Goal: Task Accomplishment & Management: Use online tool/utility

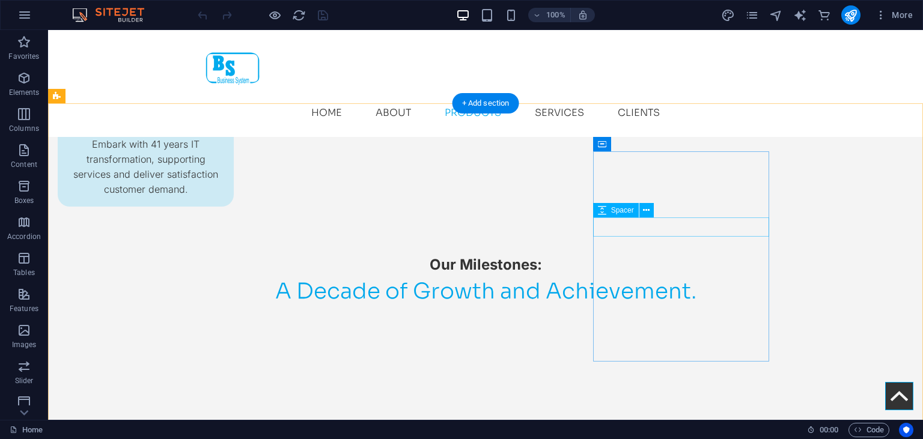
scroll to position [1676, 0]
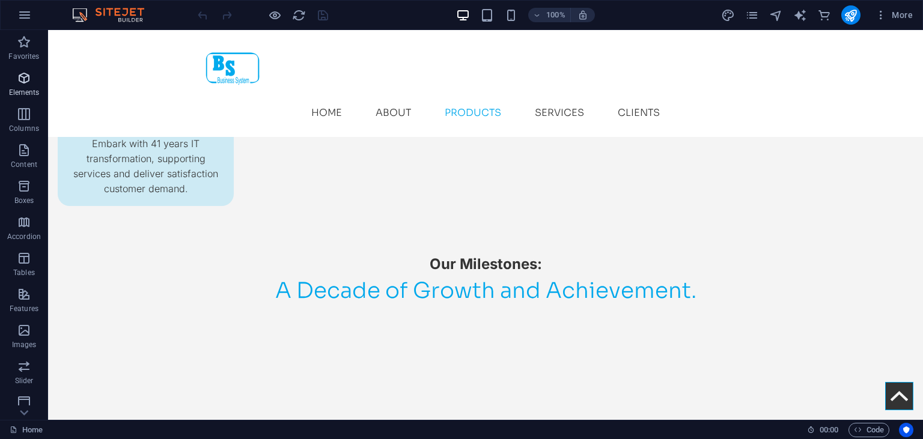
click at [31, 85] on icon "button" at bounding box center [24, 78] width 14 height 14
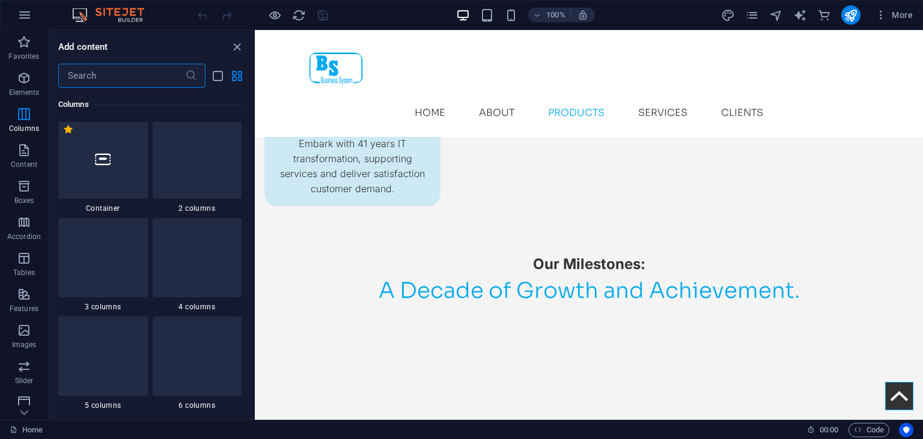
scroll to position [341, 0]
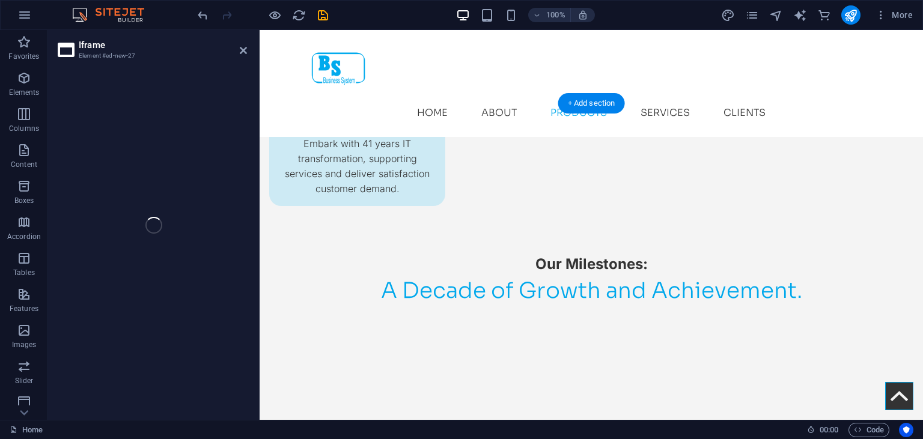
select select "%"
select select "px"
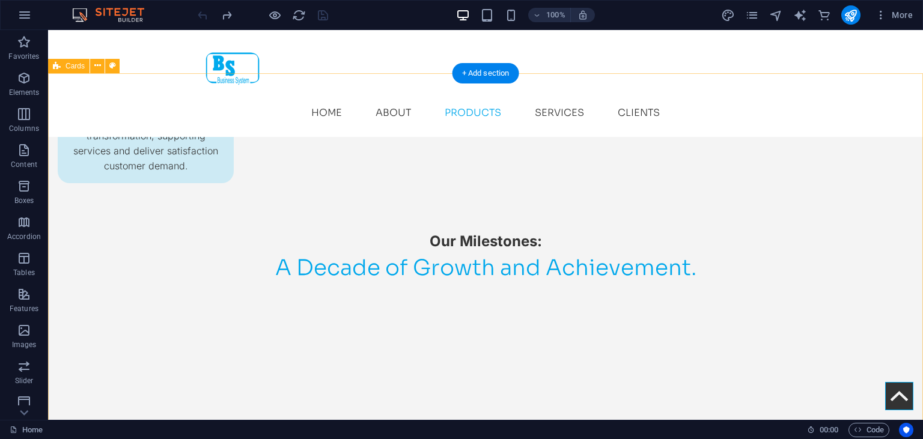
scroll to position [1723, 0]
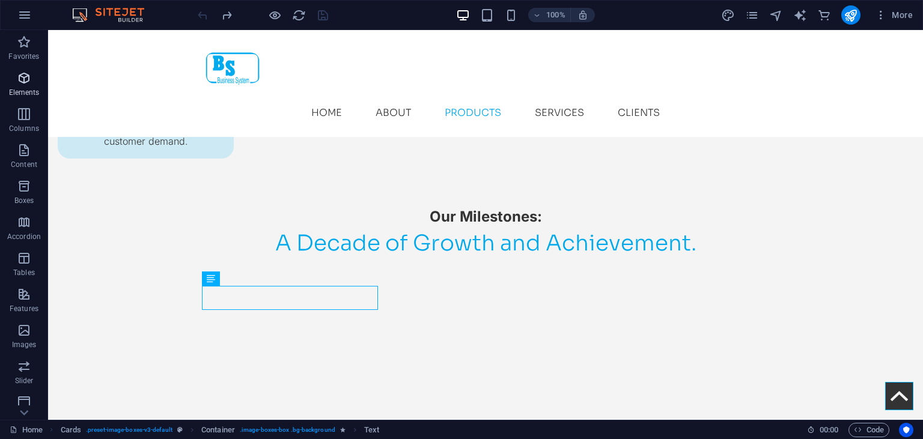
click at [21, 85] on icon "button" at bounding box center [24, 78] width 14 height 14
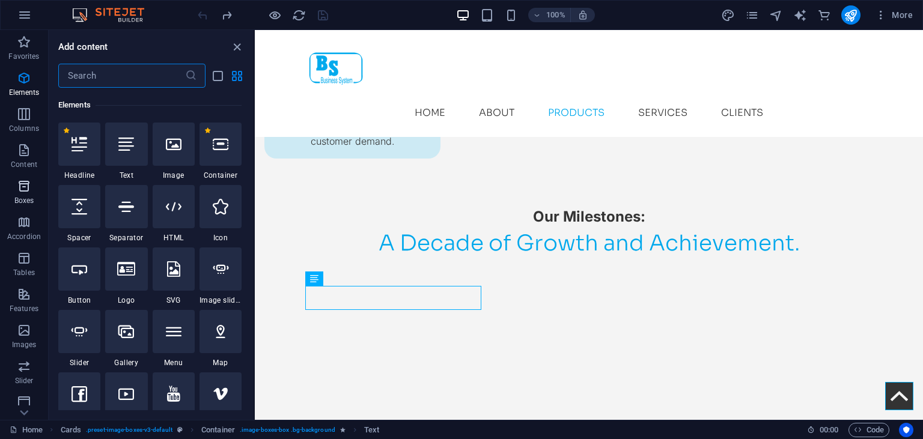
click at [20, 186] on icon "button" at bounding box center [24, 186] width 14 height 14
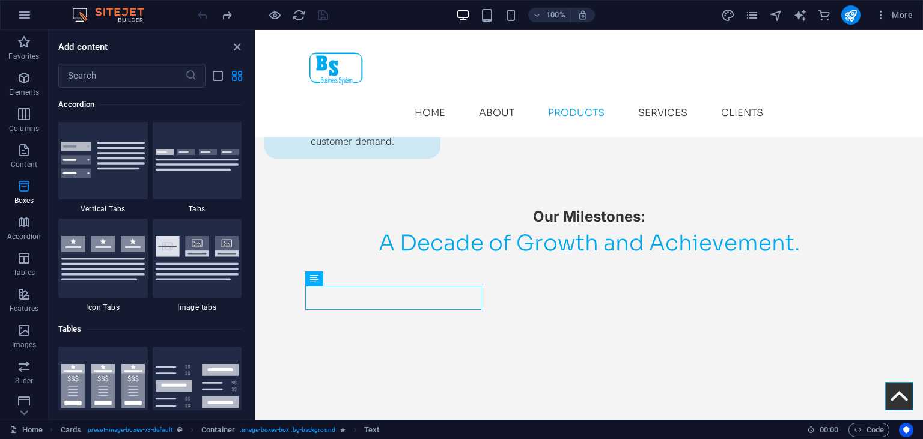
scroll to position [3959, 0]
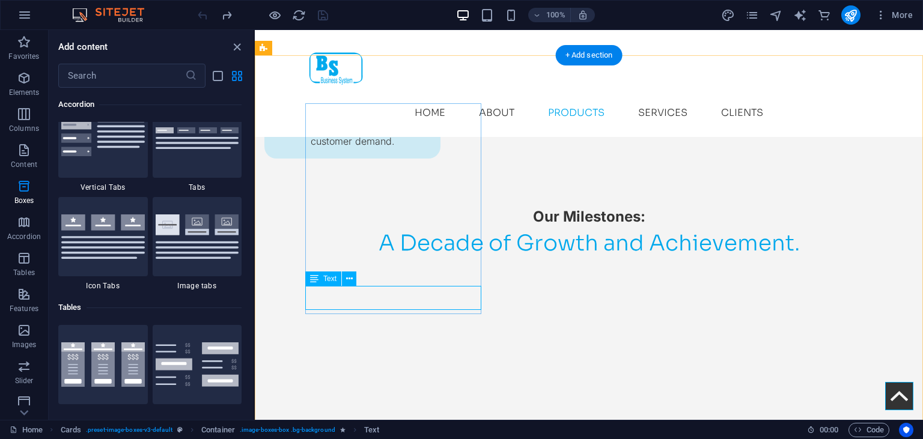
drag, startPoint x: 365, startPoint y: 294, endPoint x: 314, endPoint y: 294, distance: 50.5
drag, startPoint x: 318, startPoint y: 294, endPoint x: 431, endPoint y: 288, distance: 113.7
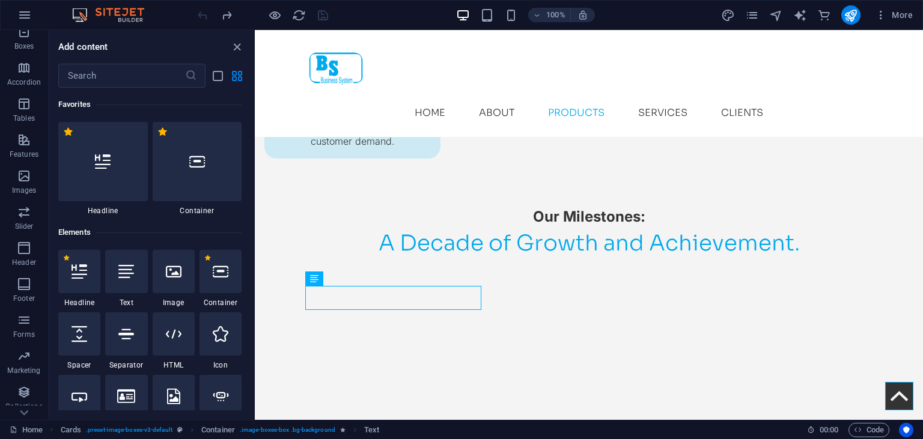
scroll to position [155, 0]
click at [347, 282] on icon at bounding box center [349, 279] width 7 height 13
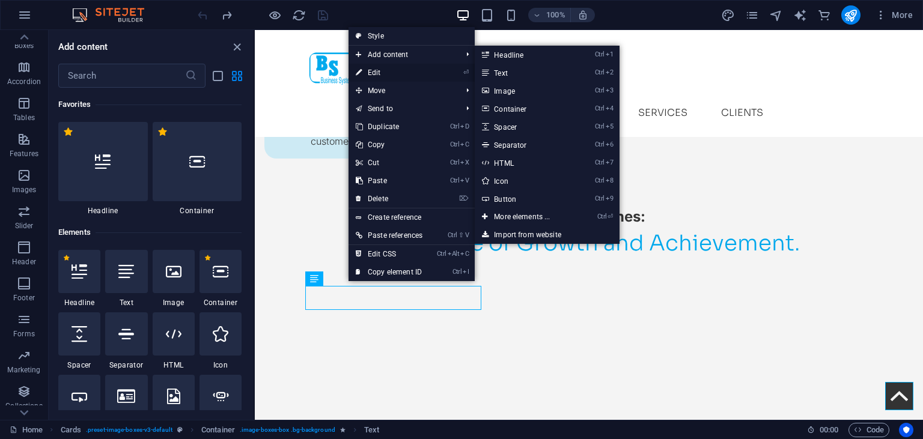
click at [388, 76] on link "⏎ Edit" at bounding box center [389, 73] width 81 height 18
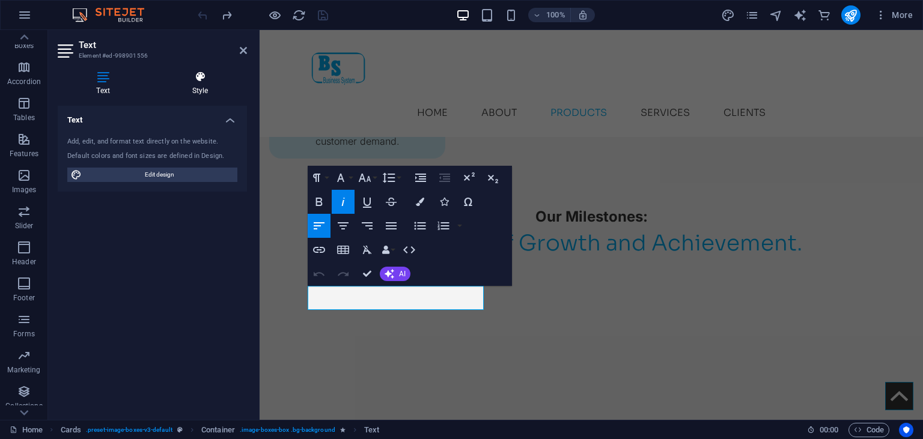
click at [202, 88] on h4 "Style" at bounding box center [200, 83] width 94 height 25
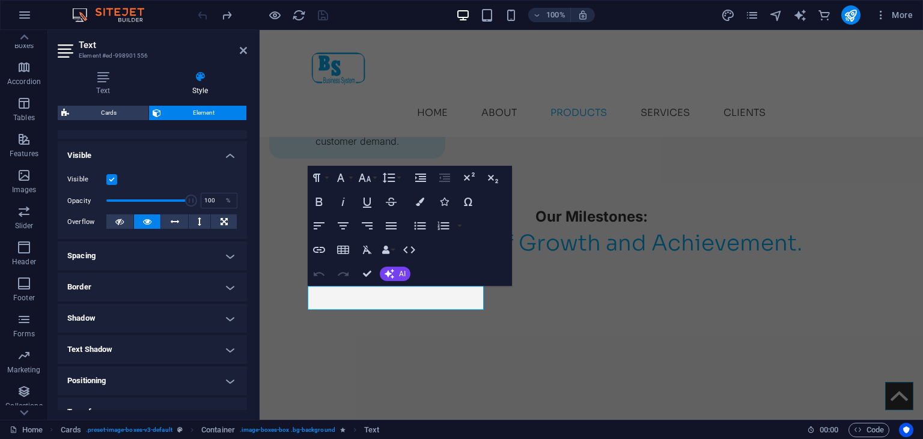
scroll to position [135, 0]
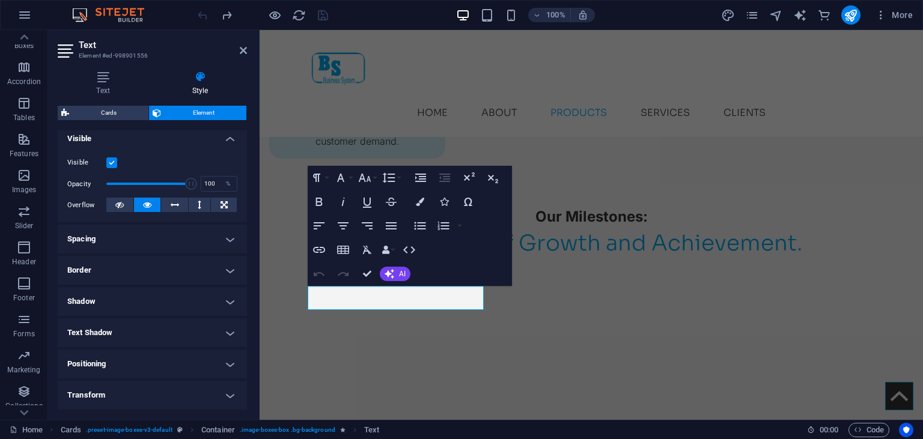
click at [234, 260] on h4 "Border" at bounding box center [152, 270] width 189 height 29
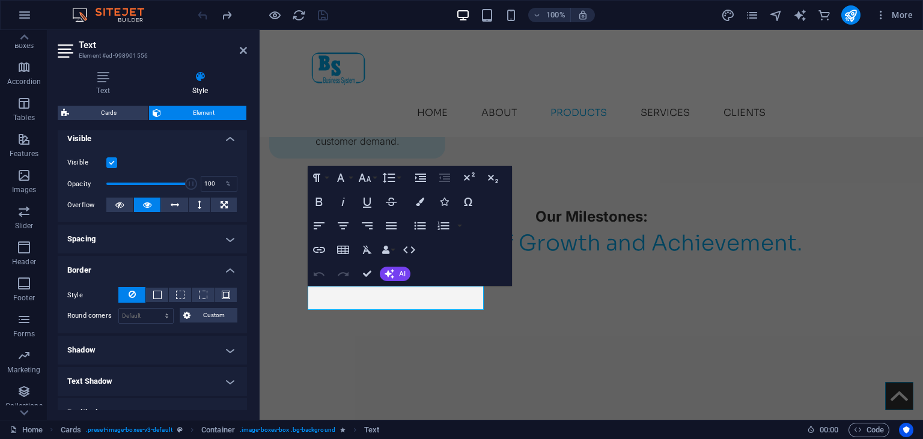
scroll to position [193, 0]
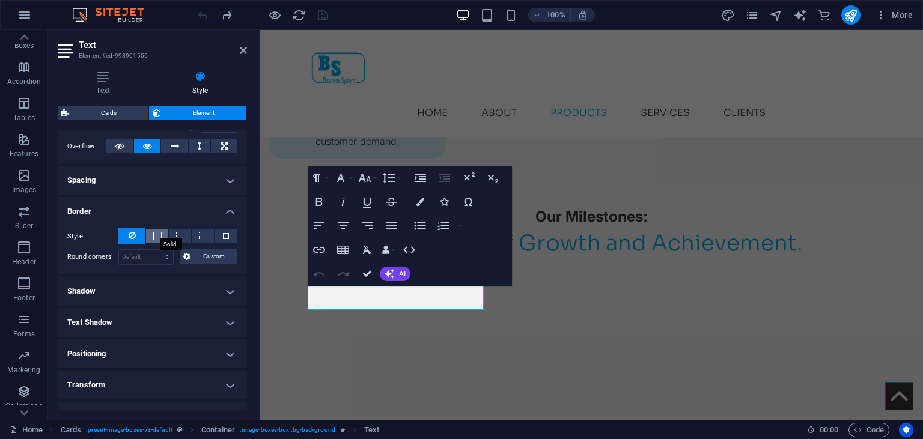
click at [157, 238] on span at bounding box center [157, 236] width 8 height 8
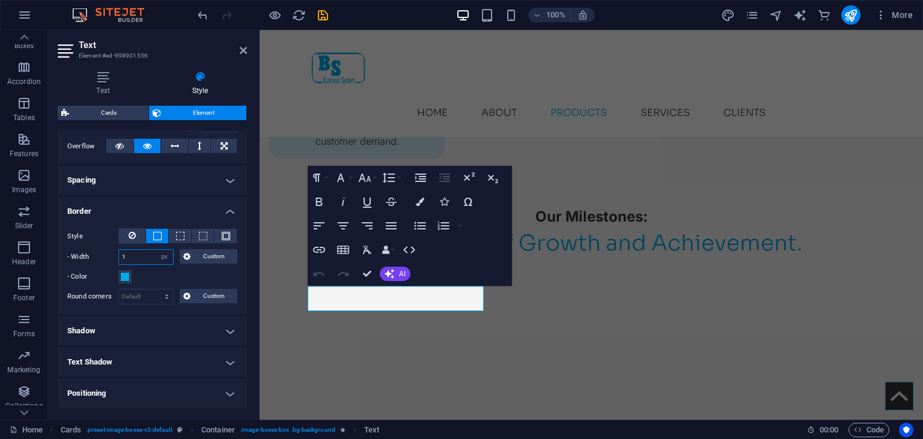
click at [130, 256] on input "1" at bounding box center [146, 257] width 54 height 14
type input "5"
type input "1"
click at [119, 290] on select "Default px rem % vh vw Custom" at bounding box center [146, 297] width 54 height 14
click at [144, 296] on select "Default px rem % vh vw Custom" at bounding box center [146, 297] width 54 height 14
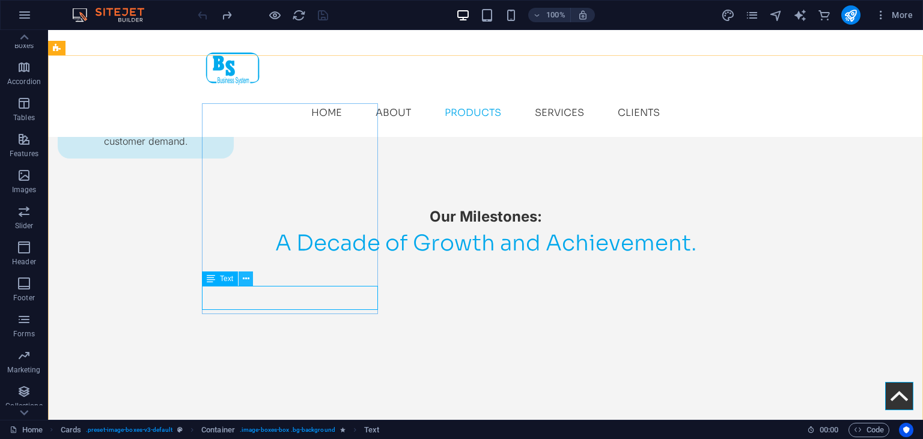
click at [245, 278] on icon at bounding box center [246, 279] width 7 height 13
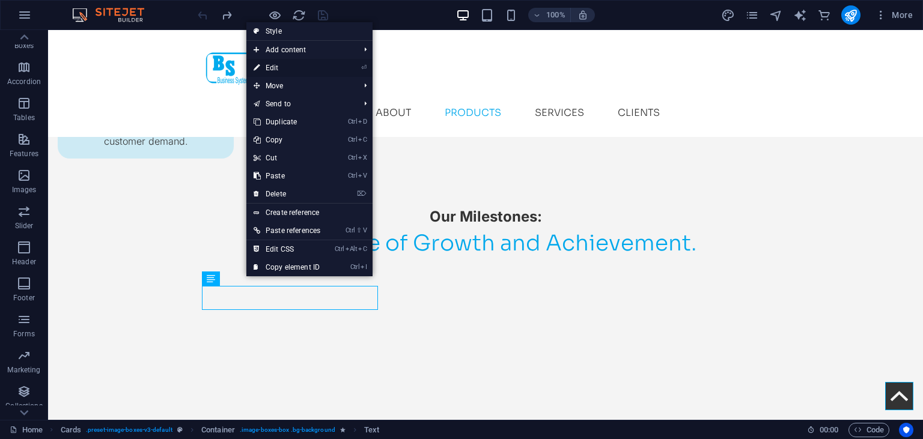
click at [282, 65] on link "⏎ Edit" at bounding box center [286, 68] width 81 height 18
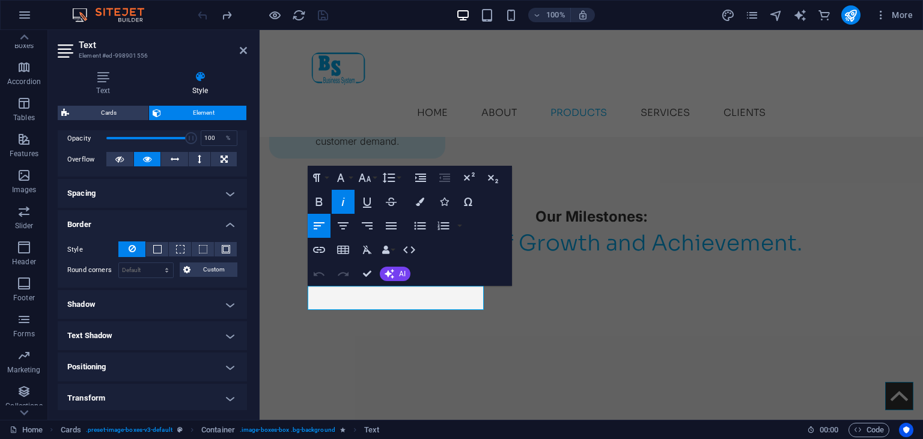
scroll to position [187, 0]
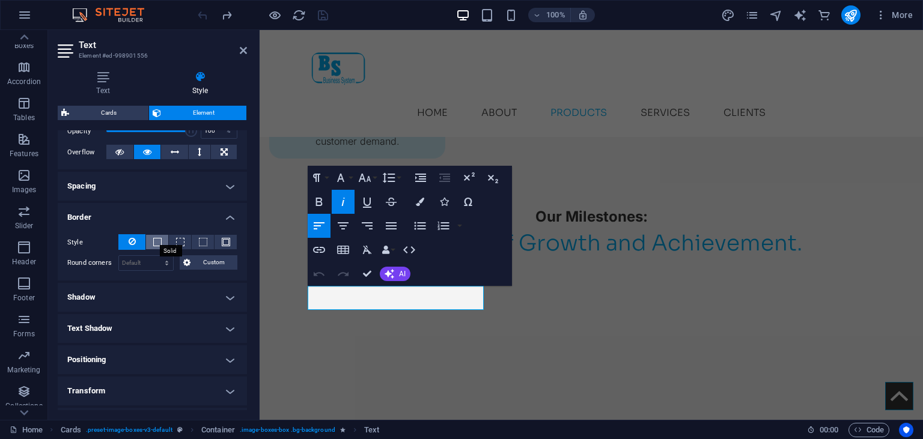
click at [160, 241] on span at bounding box center [157, 242] width 8 height 8
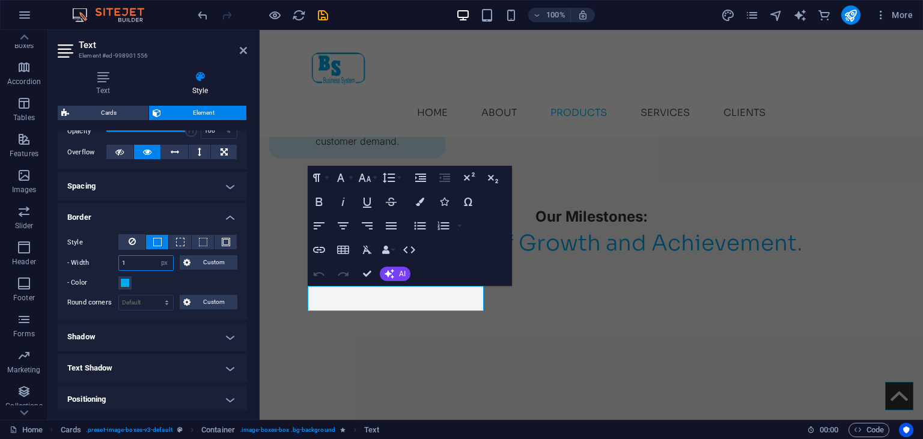
drag, startPoint x: 143, startPoint y: 259, endPoint x: 96, endPoint y: 260, distance: 46.9
click at [119, 260] on input "1" at bounding box center [146, 263] width 54 height 14
click at [137, 265] on input "1" at bounding box center [146, 263] width 54 height 14
type input "2"
click at [201, 267] on span "Custom" at bounding box center [214, 262] width 40 height 14
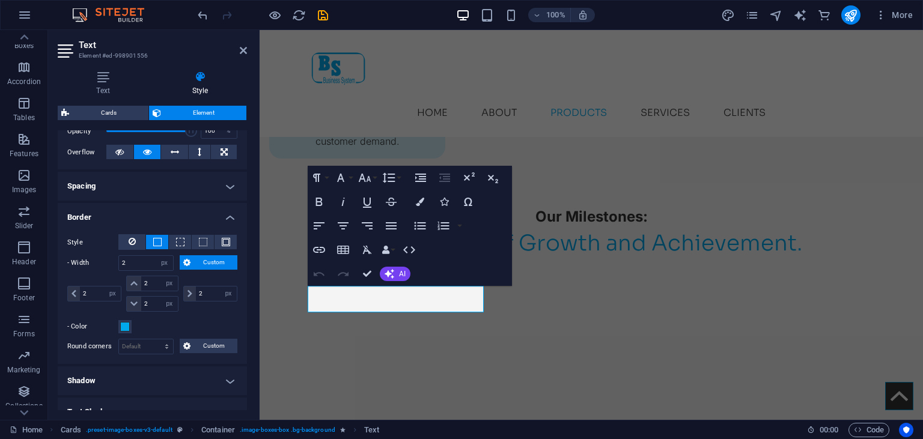
click at [210, 258] on span "Custom" at bounding box center [214, 262] width 40 height 14
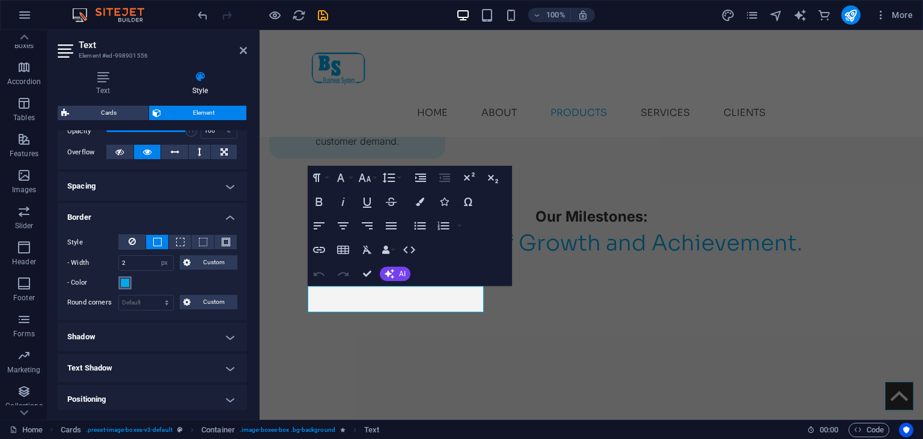
click at [121, 283] on span at bounding box center [125, 283] width 10 height 10
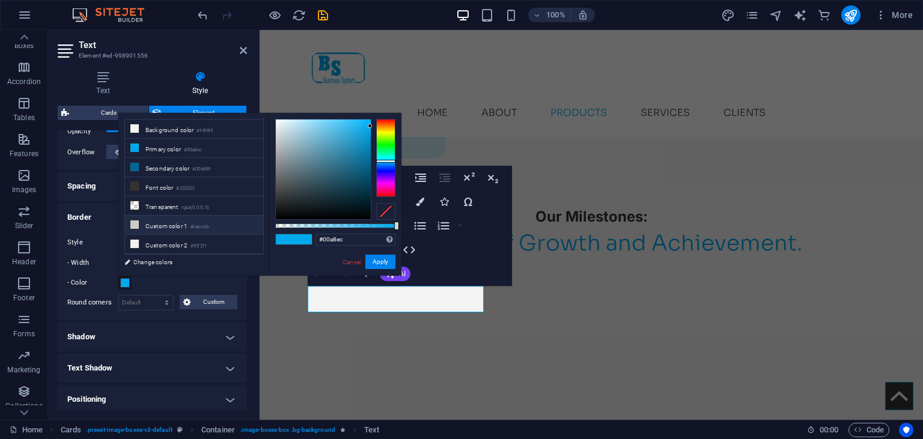
click at [198, 223] on small "#cacccb" at bounding box center [199, 227] width 18 height 8
type input "#cacccb"
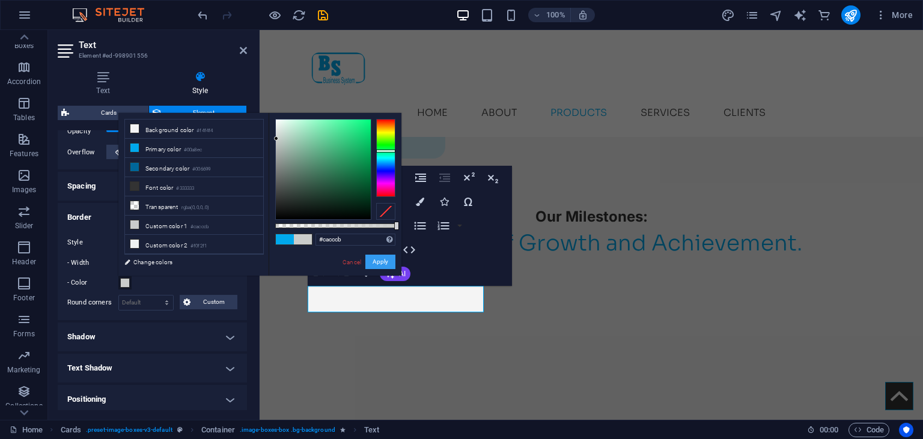
click at [373, 263] on button "Apply" at bounding box center [380, 262] width 30 height 14
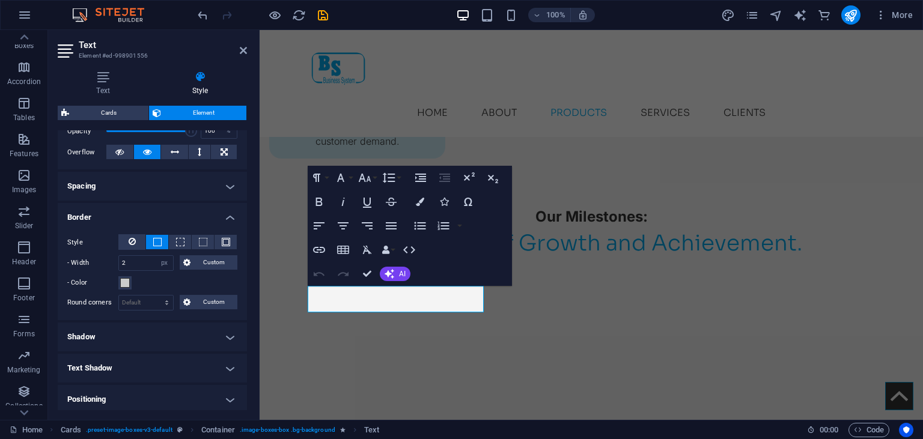
click at [208, 179] on h4 "Spacing" at bounding box center [152, 186] width 189 height 29
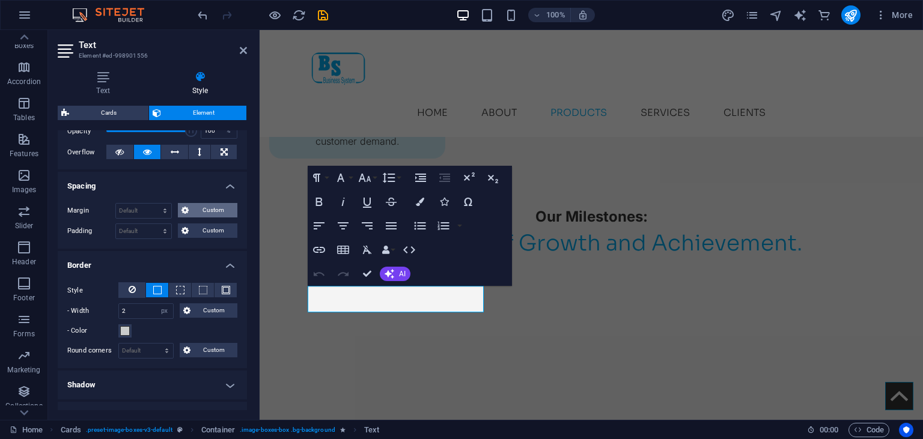
click at [203, 210] on span "Custom" at bounding box center [212, 210] width 41 height 14
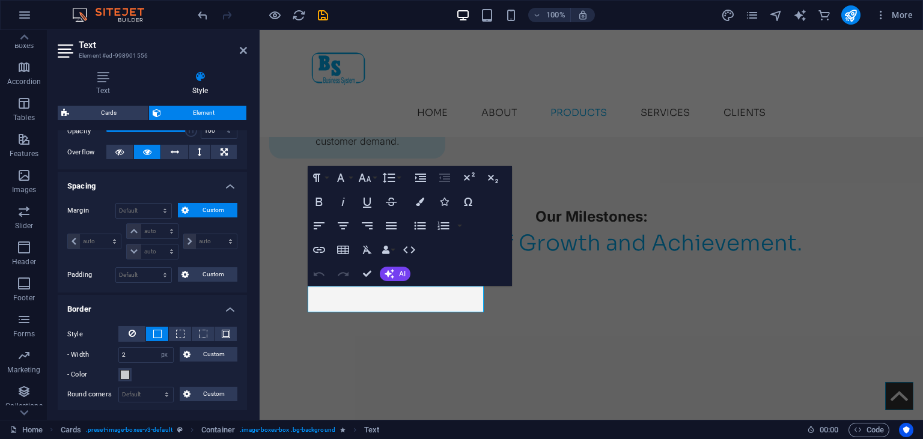
click at [208, 207] on span "Custom" at bounding box center [212, 210] width 41 height 14
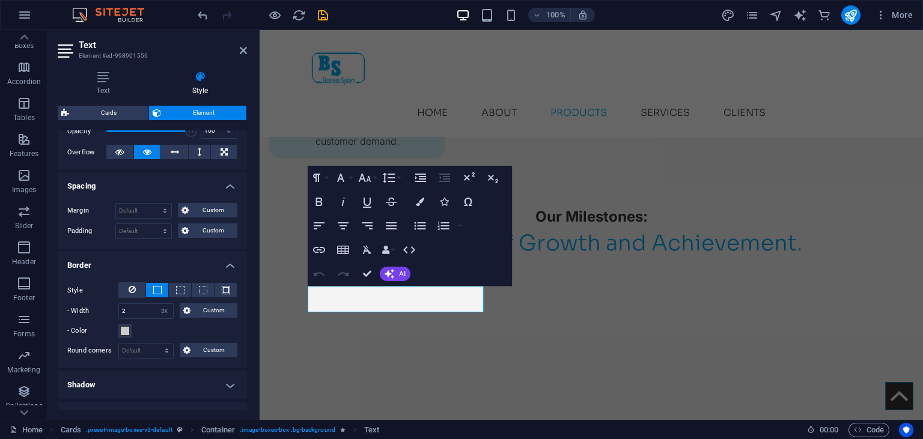
click at [151, 198] on div "Margin Default auto px % rem vw vh Custom Custom auto px % rem vw vh auto px % …" at bounding box center [152, 220] width 189 height 55
click at [139, 222] on div "Margin Default auto px % rem vw vh Custom Custom auto px % rem vw vh auto px % …" at bounding box center [152, 220] width 189 height 55
click at [116, 224] on select "Default px rem % vh vw Custom" at bounding box center [143, 231] width 55 height 14
click at [204, 230] on span "Custom" at bounding box center [212, 231] width 41 height 14
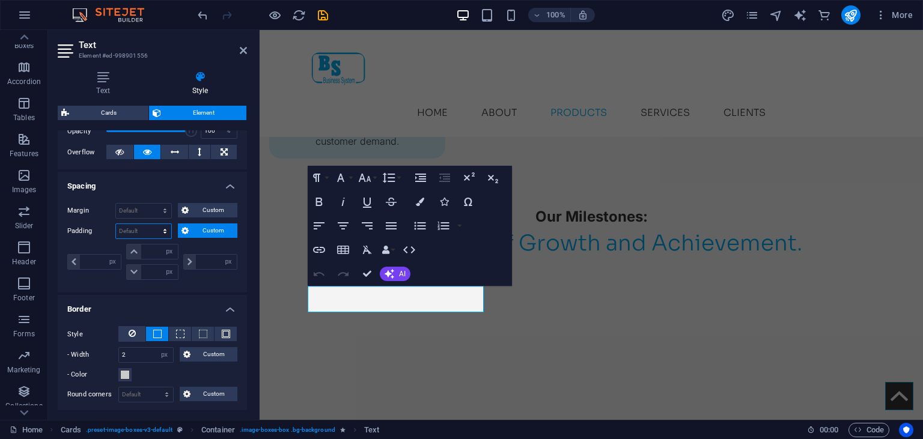
click at [116, 224] on select "Default px rem % vh vw Custom" at bounding box center [143, 231] width 55 height 14
click at [196, 248] on div "px rem % vh vw" at bounding box center [209, 262] width 56 height 36
click at [160, 254] on input "number" at bounding box center [159, 252] width 36 height 14
type input "5"
type input "0"
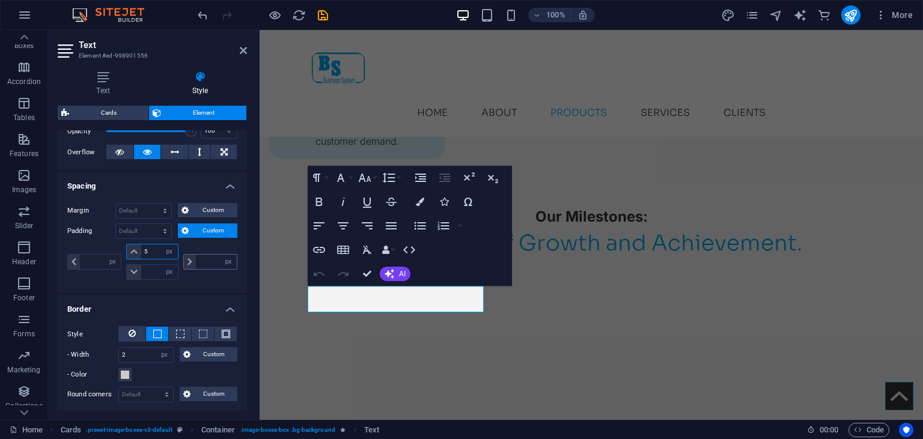
type input "0"
type input "5"
click at [208, 264] on input "0" at bounding box center [216, 262] width 41 height 14
type input "0"
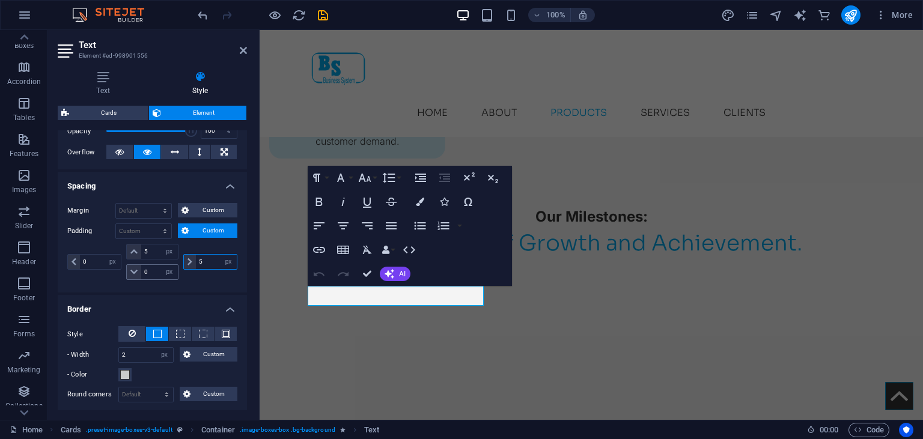
type input "5"
click at [156, 273] on input "0" at bounding box center [159, 272] width 36 height 14
type input "5"
click at [87, 262] on input "0" at bounding box center [100, 262] width 41 height 14
type input "5"
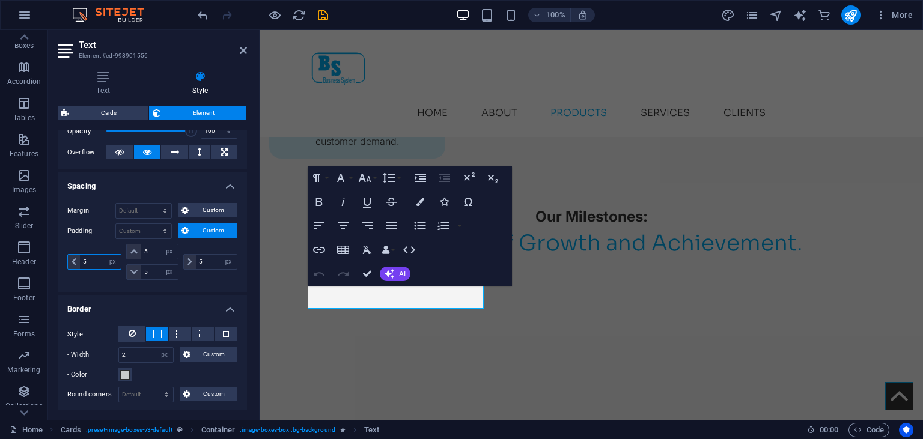
type input "5"
select select "px"
type input "5"
click at [189, 295] on h4 "Border" at bounding box center [152, 306] width 189 height 22
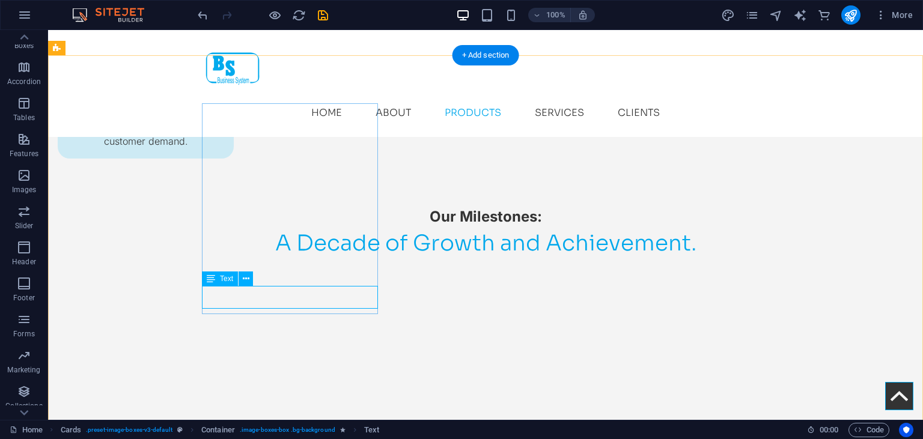
click at [245, 278] on icon at bounding box center [246, 279] width 7 height 13
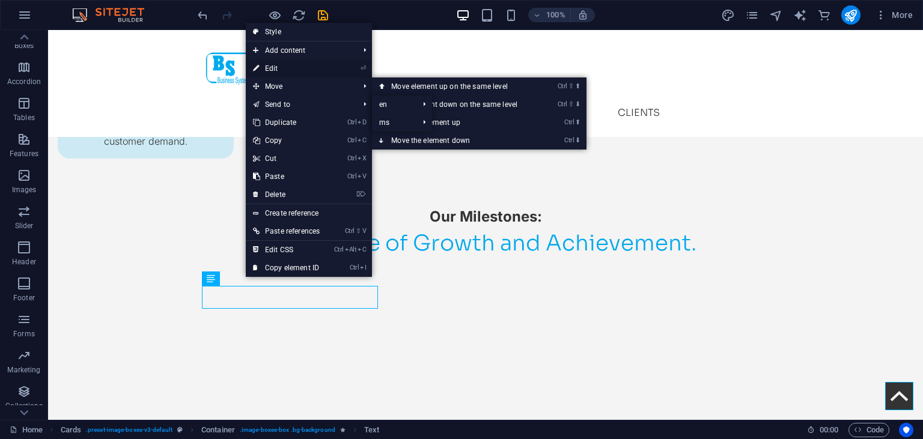
click at [290, 67] on link "⏎ Edit" at bounding box center [286, 68] width 81 height 18
select select "px"
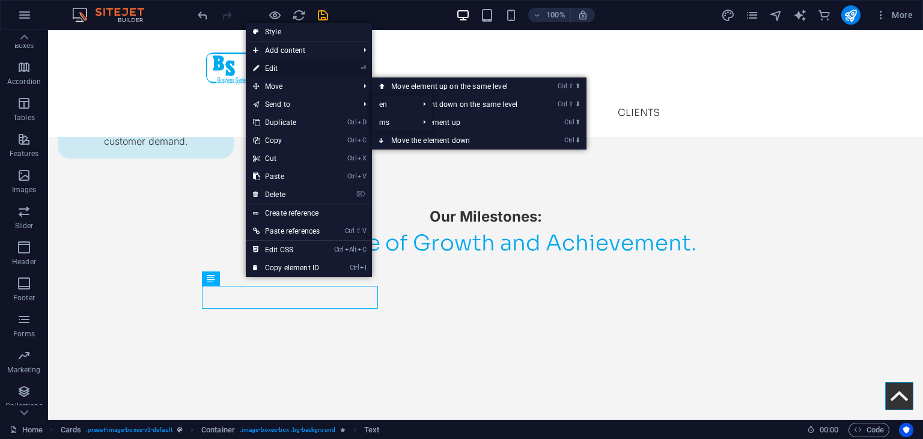
select select "px"
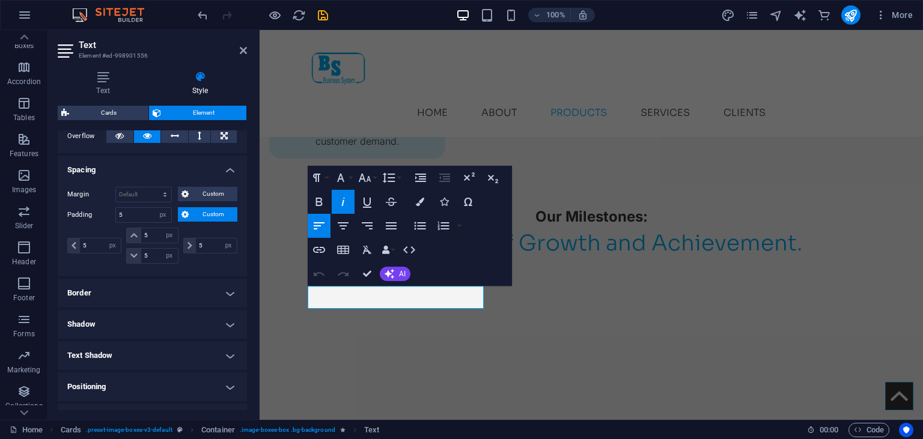
scroll to position [206, 0]
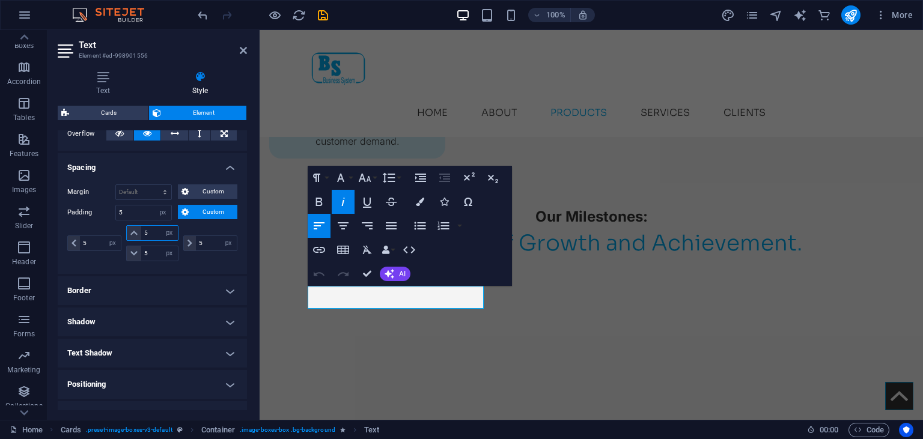
click at [153, 233] on input "5" at bounding box center [159, 233] width 36 height 14
type input "10"
select select "DISABLED_OPTION_VALUE"
type input "10"
click at [153, 256] on input "5" at bounding box center [159, 253] width 36 height 14
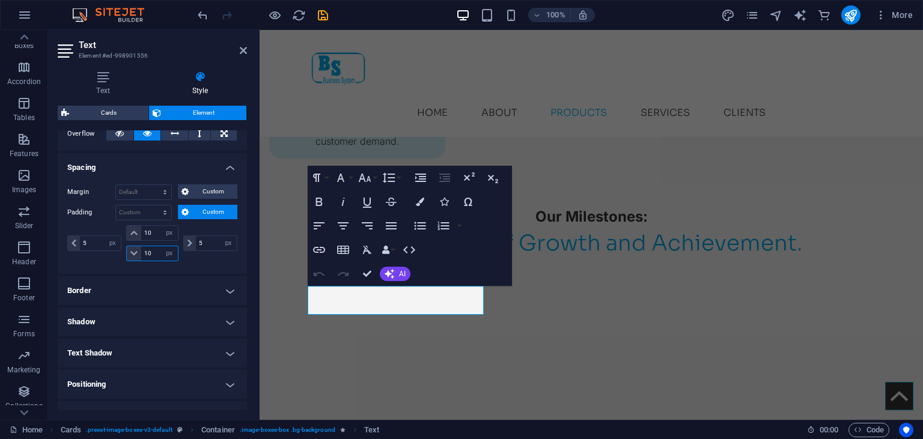
type input "5"
select select "px"
type input "5"
click at [201, 248] on input "5" at bounding box center [216, 243] width 41 height 14
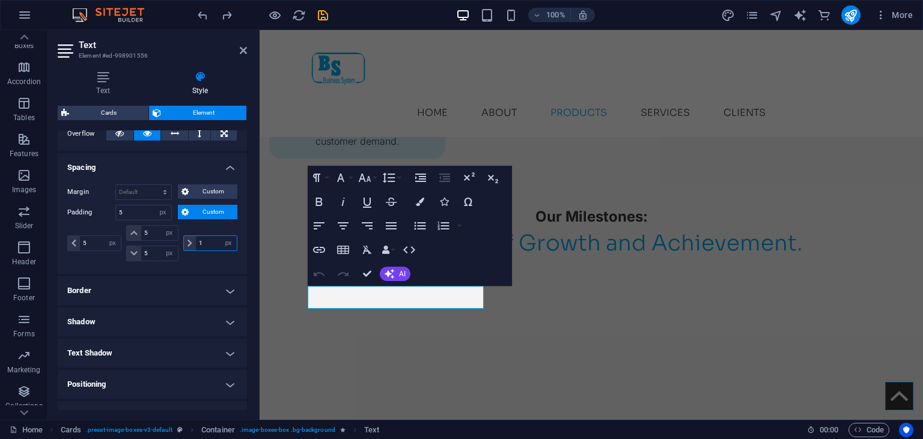
type input "10"
select select "DISABLED_OPTION_VALUE"
type input "10"
click at [90, 245] on input "5" at bounding box center [100, 243] width 41 height 14
type input "10"
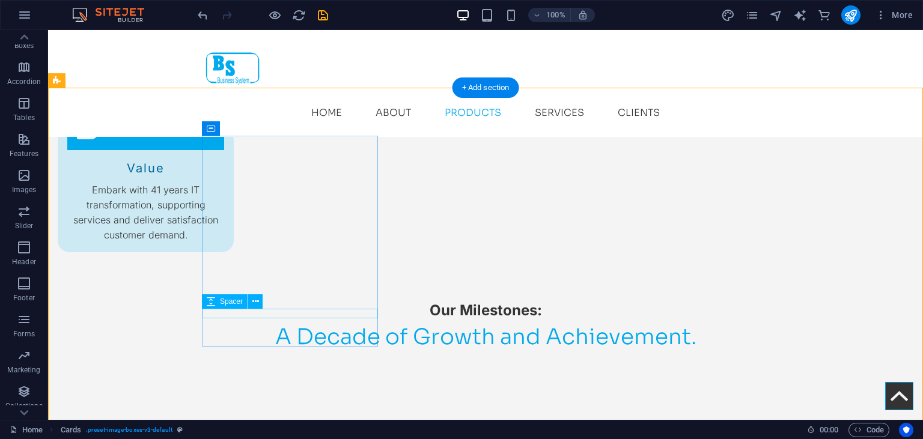
scroll to position [1759, 0]
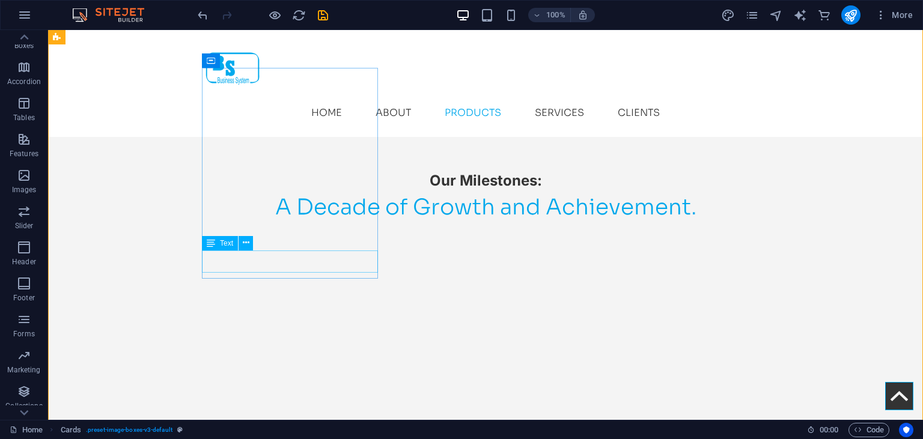
click at [242, 248] on button at bounding box center [246, 243] width 14 height 14
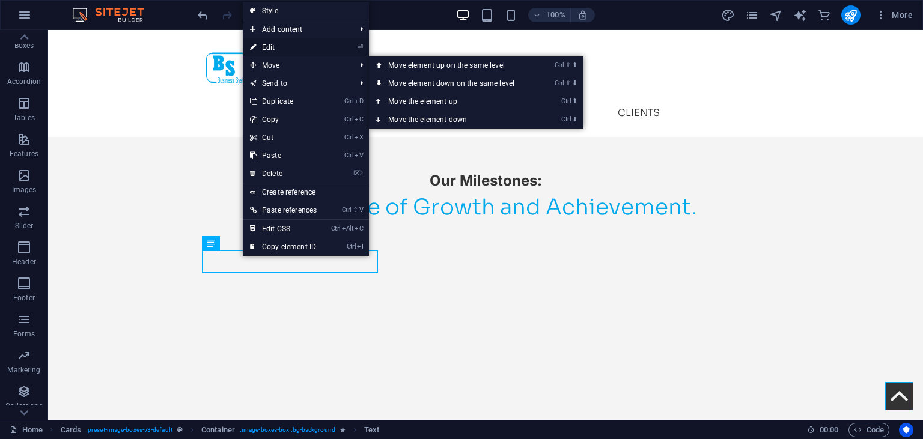
click at [267, 41] on link "⏎ Edit" at bounding box center [283, 47] width 81 height 18
select select "px"
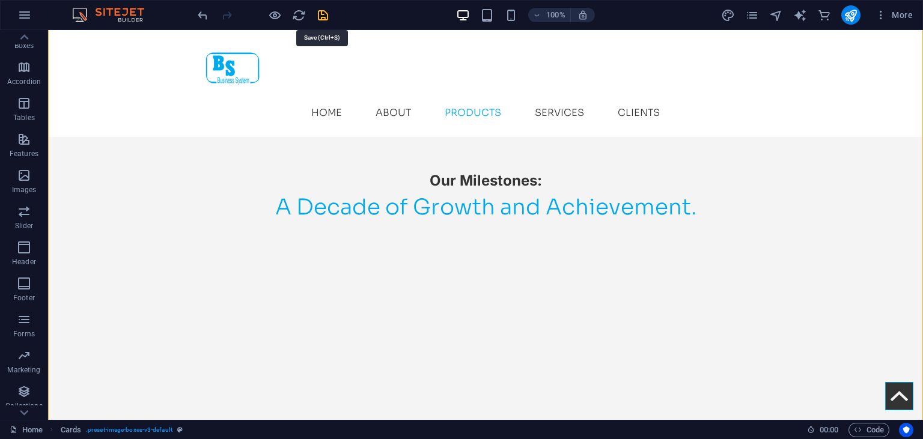
click at [323, 18] on icon "save" at bounding box center [323, 15] width 14 height 14
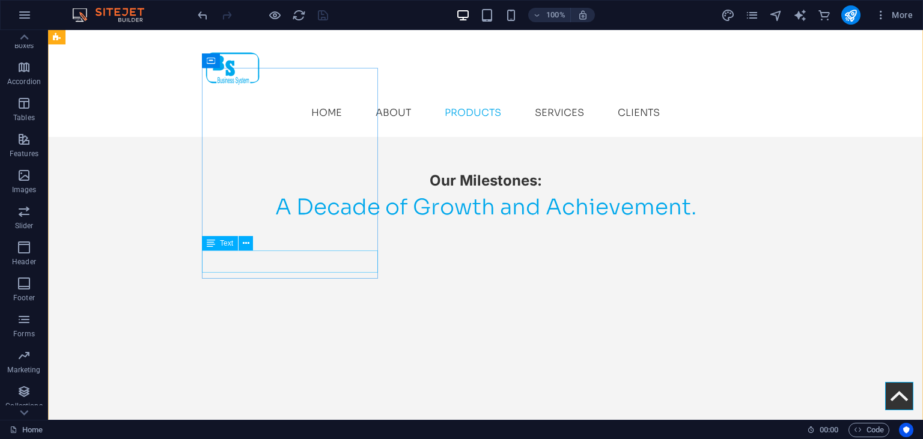
click at [245, 243] on icon at bounding box center [246, 243] width 7 height 13
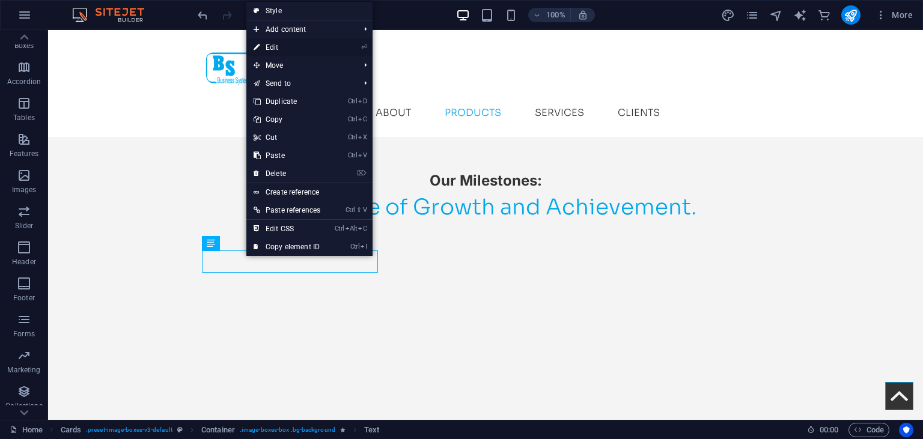
click at [290, 49] on link "⏎ Edit" at bounding box center [286, 47] width 81 height 18
select select "px"
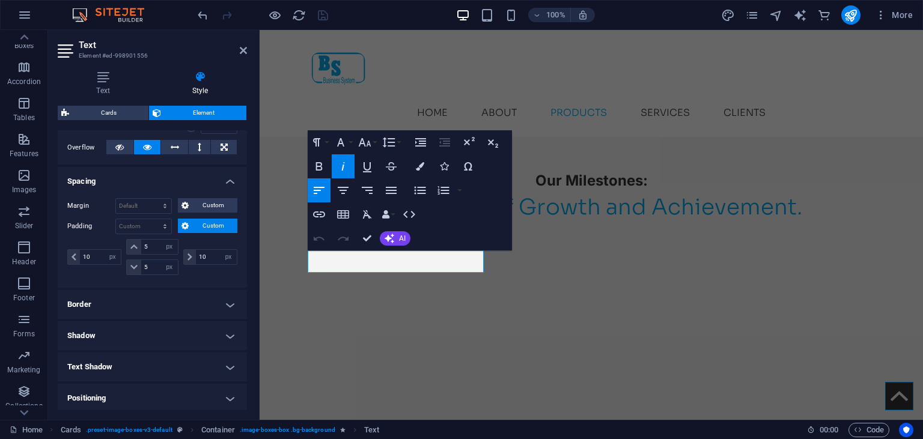
scroll to position [156, 0]
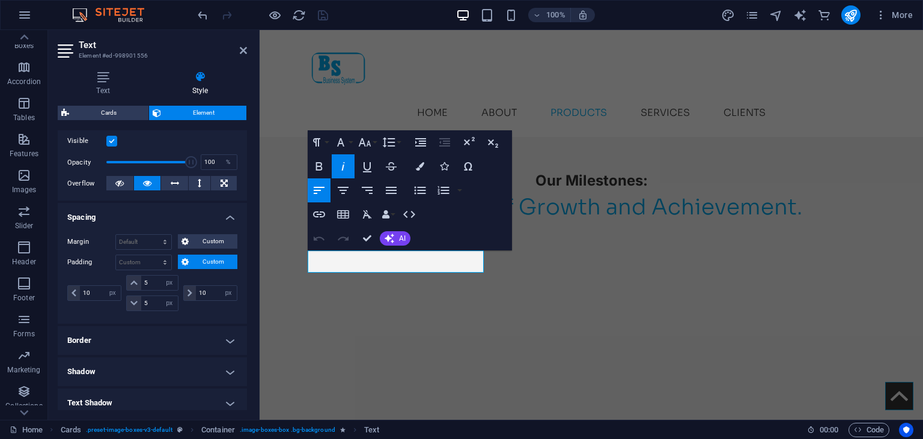
click at [138, 351] on h4 "Border" at bounding box center [152, 340] width 189 height 29
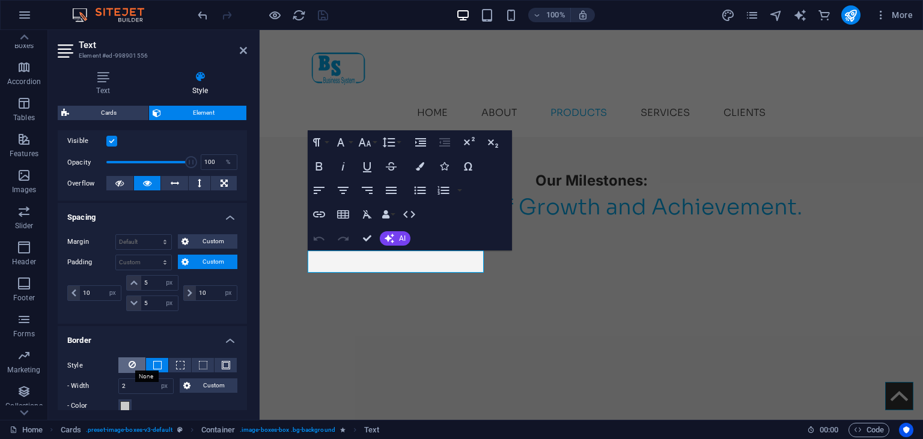
click at [133, 365] on icon at bounding box center [132, 365] width 7 height 14
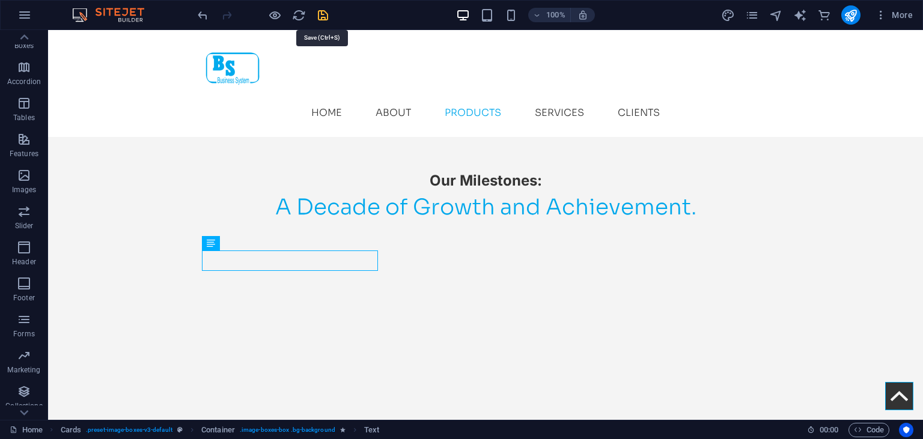
click at [320, 12] on icon "save" at bounding box center [323, 15] width 14 height 14
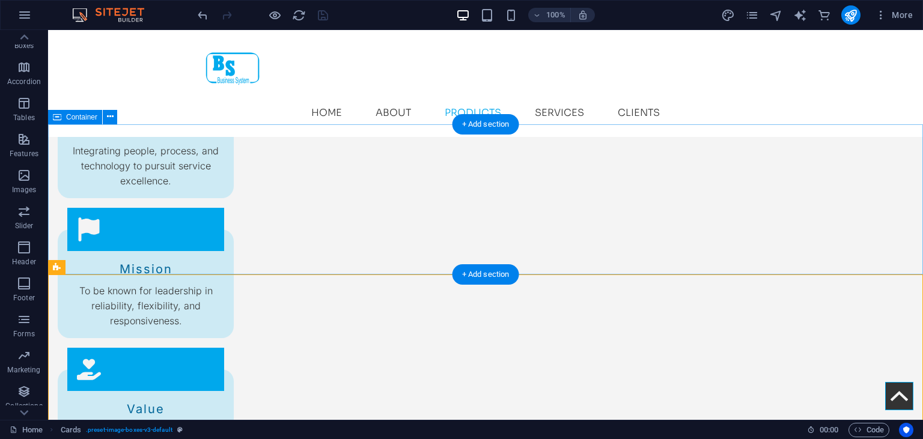
scroll to position [1375, 0]
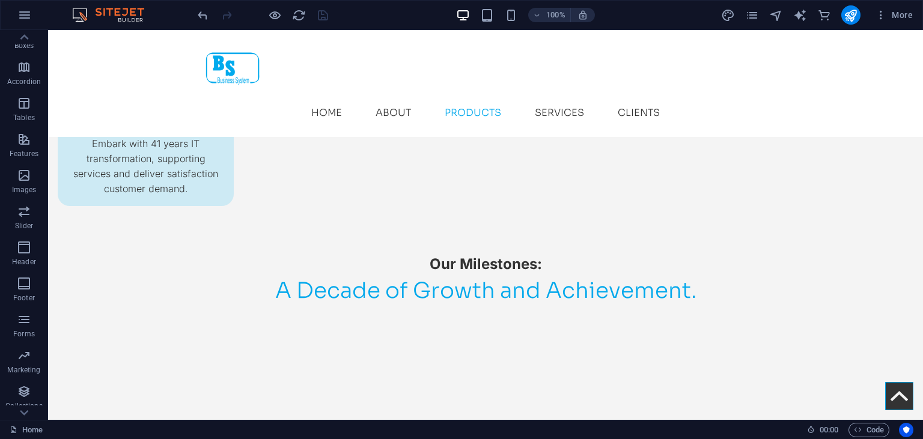
scroll to position [1676, 0]
